Goal: Task Accomplishment & Management: Manage account settings

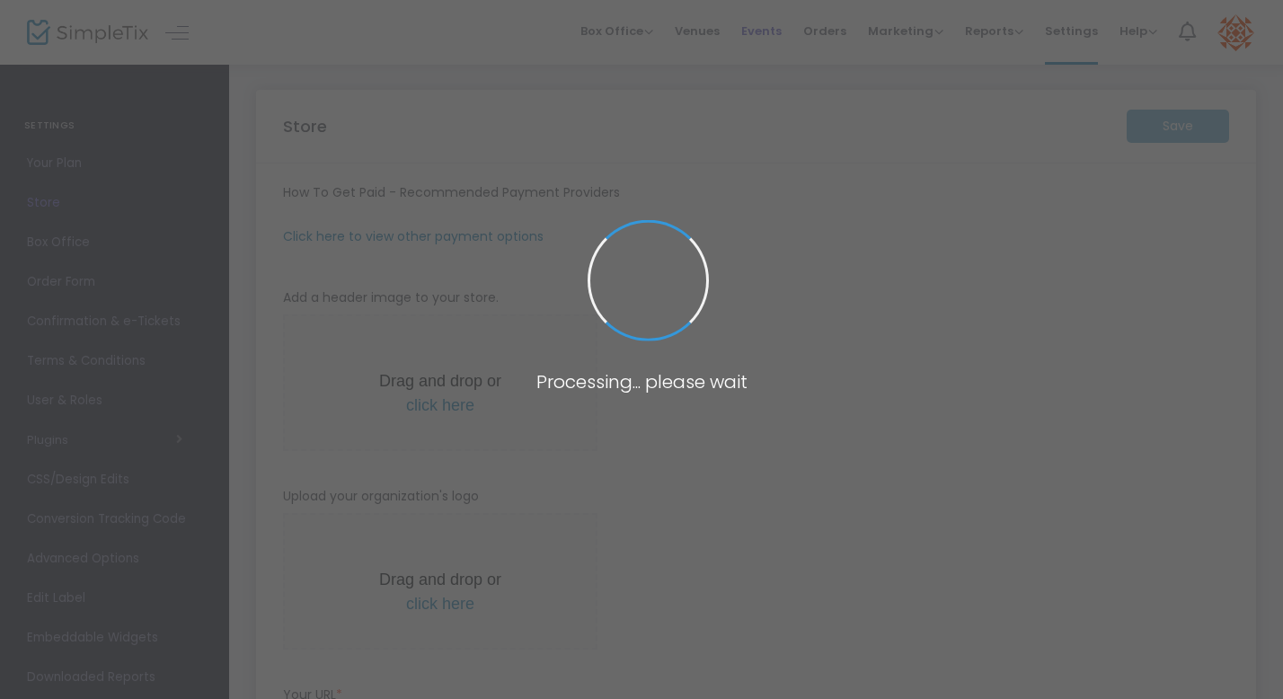
type input "[URL]"
type input "[EMAIL_ADDRESS][DOMAIN_NAME]"
radio input "true"
type input "Rebel DanceSport"
type input "7024132358"
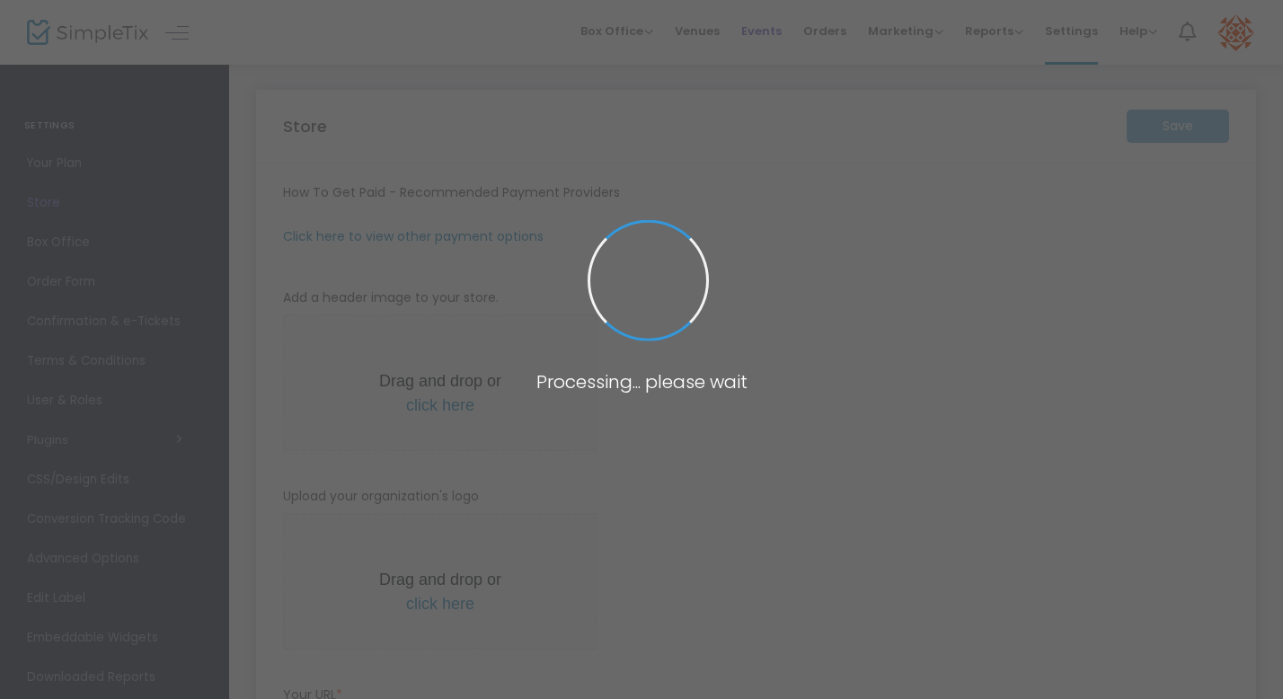
type input "rebeldancesport"
type input "(UTC-08:00) Pacific Time ([GEOGRAPHIC_DATA] & [GEOGRAPHIC_DATA])"
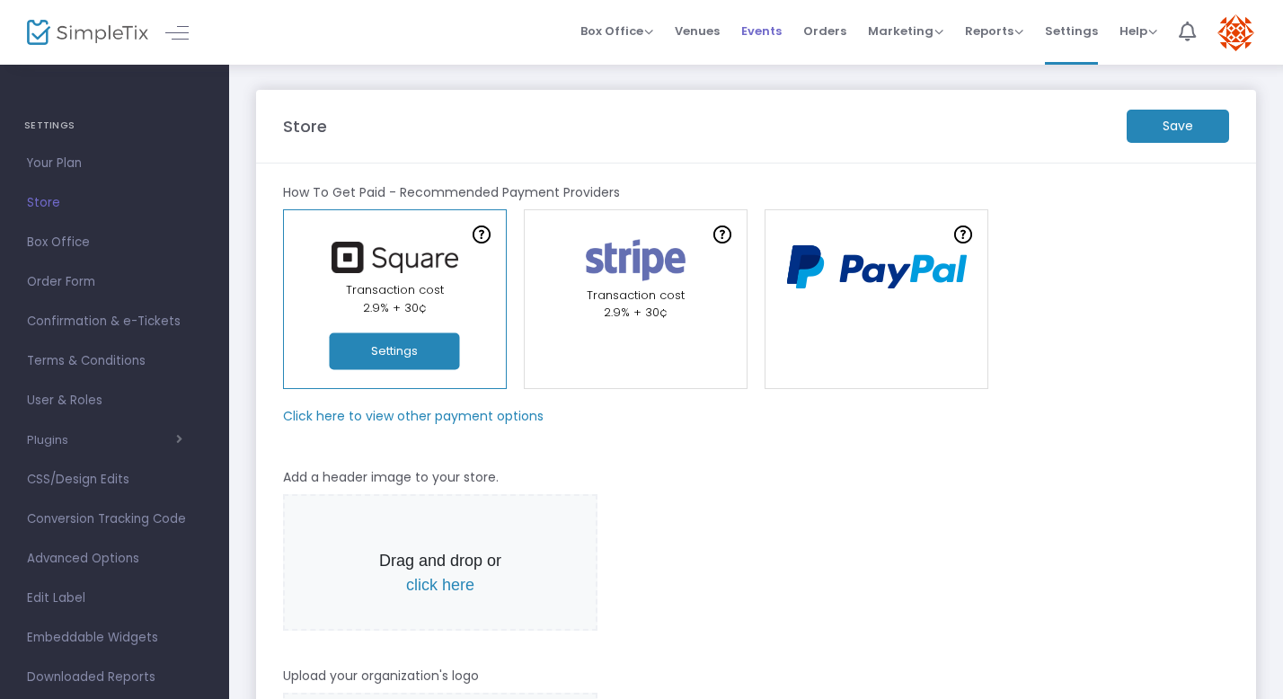
click at [760, 32] on span "Events" at bounding box center [761, 31] width 40 height 46
